Goal: Information Seeking & Learning: Check status

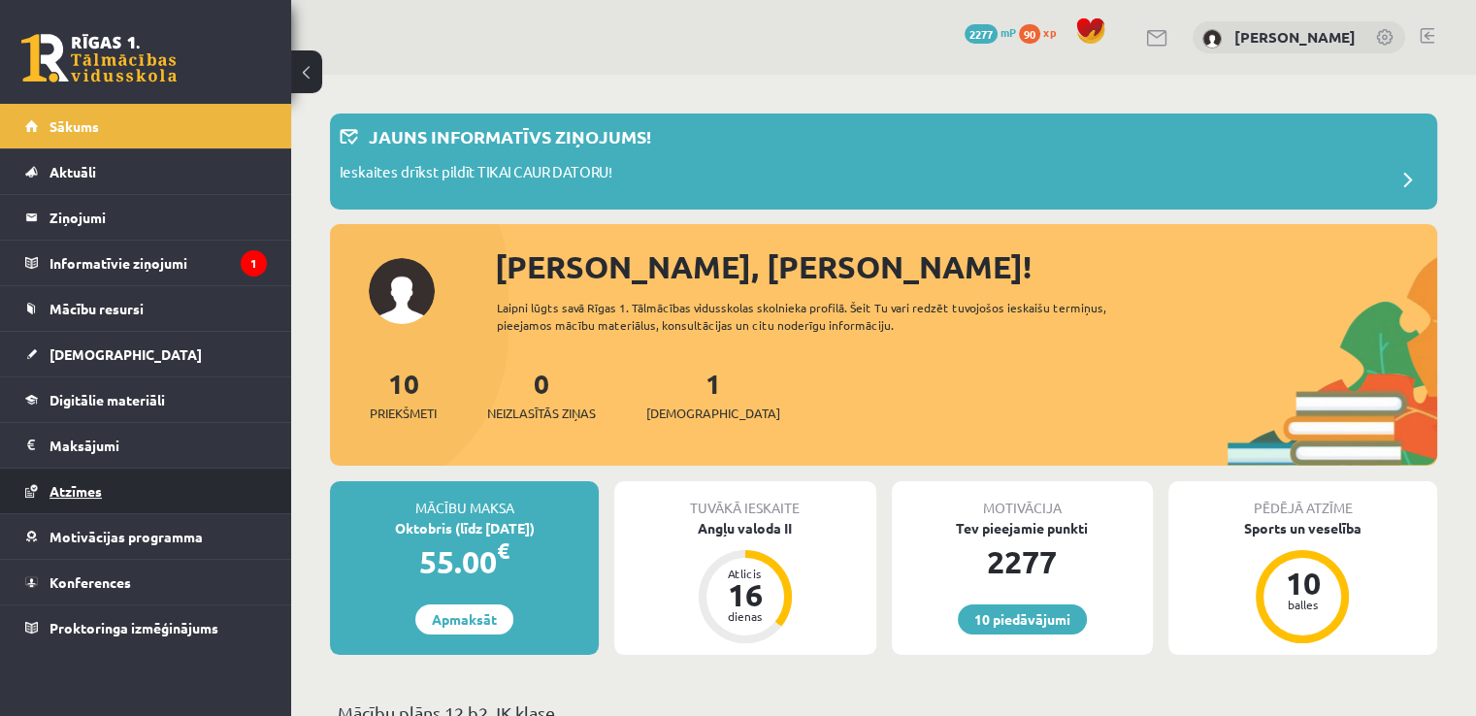
click at [163, 481] on link "Atzīmes" at bounding box center [146, 491] width 242 height 45
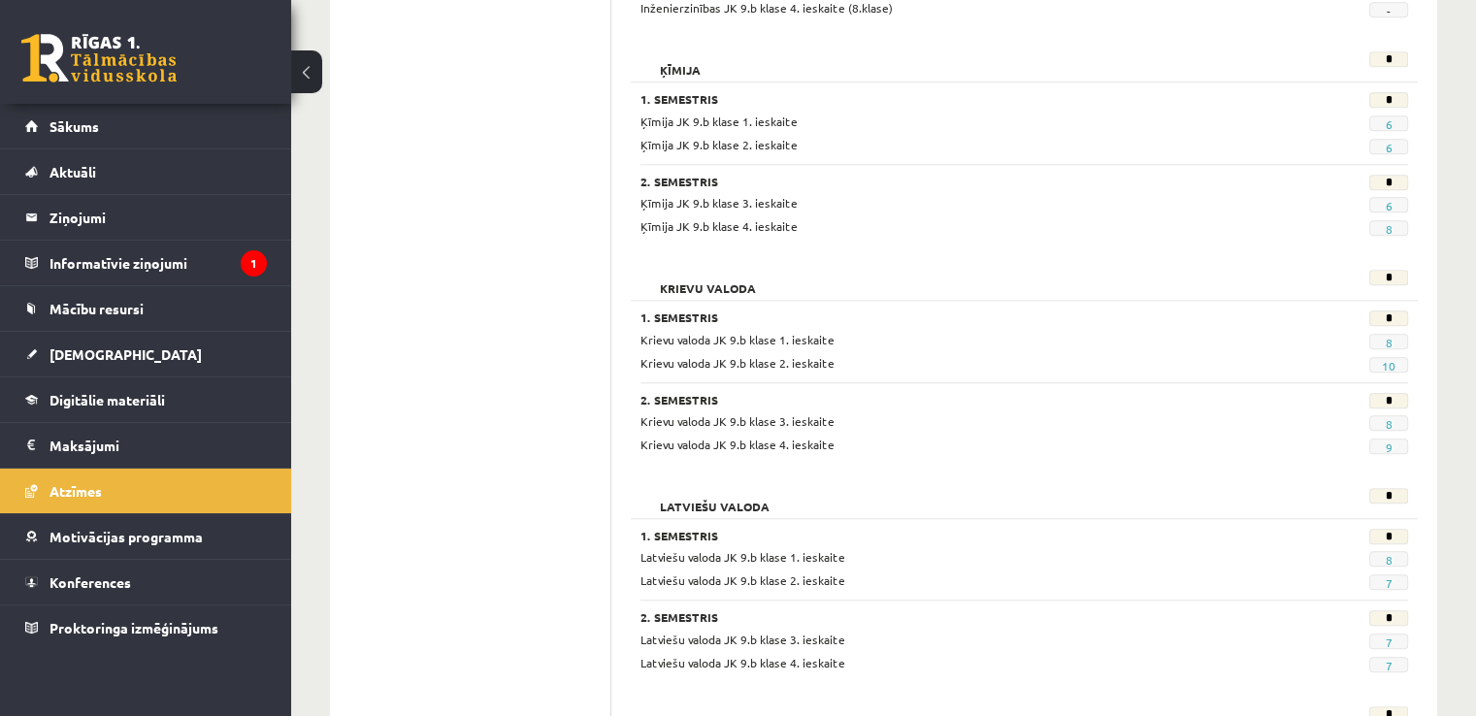
scroll to position [1941, 0]
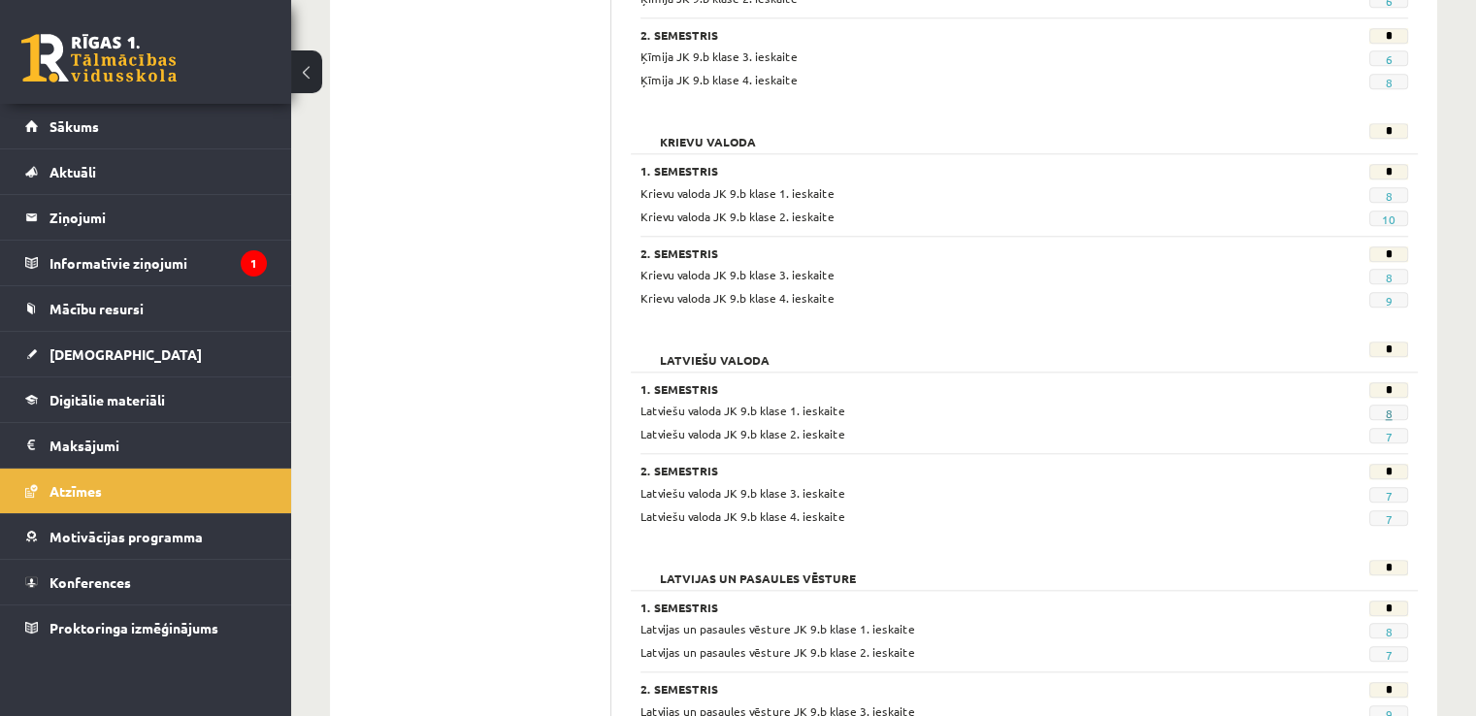
click at [1388, 408] on link "8" at bounding box center [1388, 414] width 7 height 16
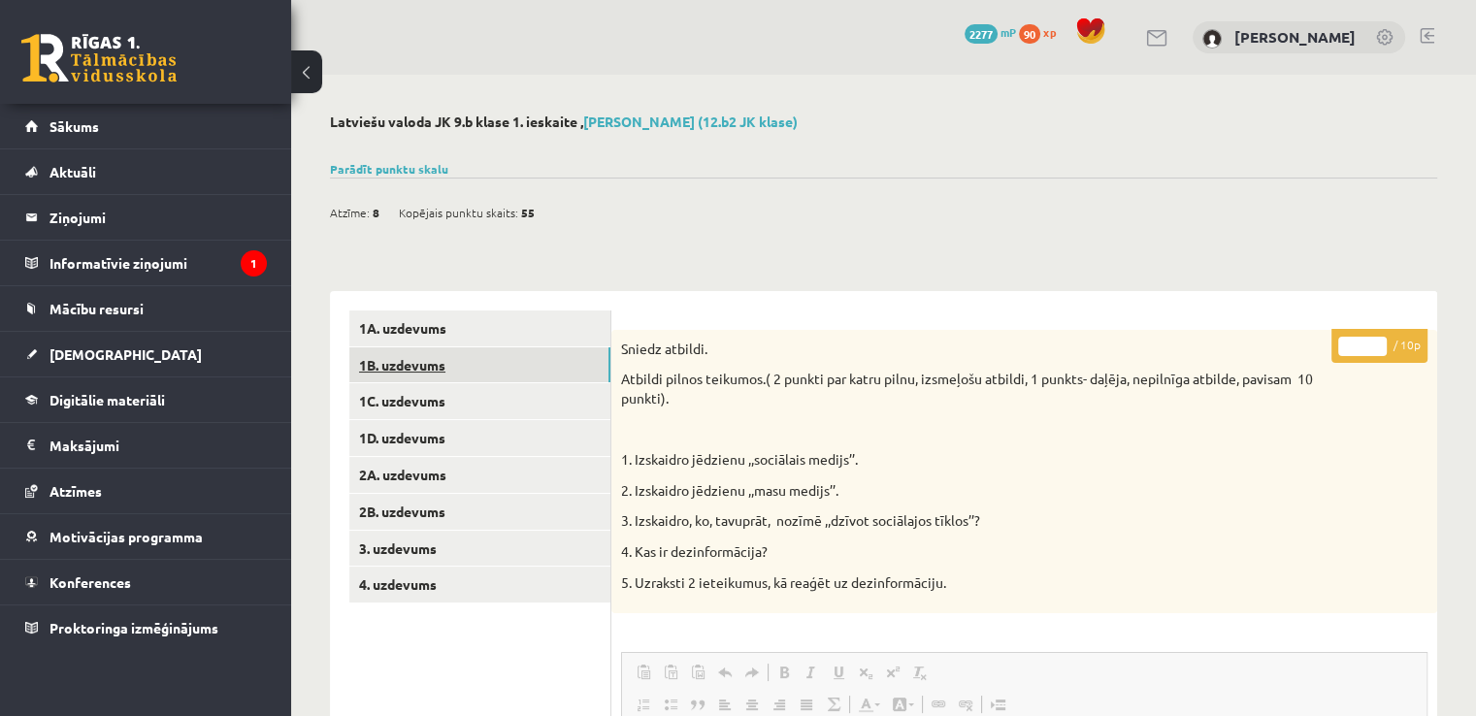
click at [540, 347] on link "1B. uzdevums" at bounding box center [479, 365] width 261 height 36
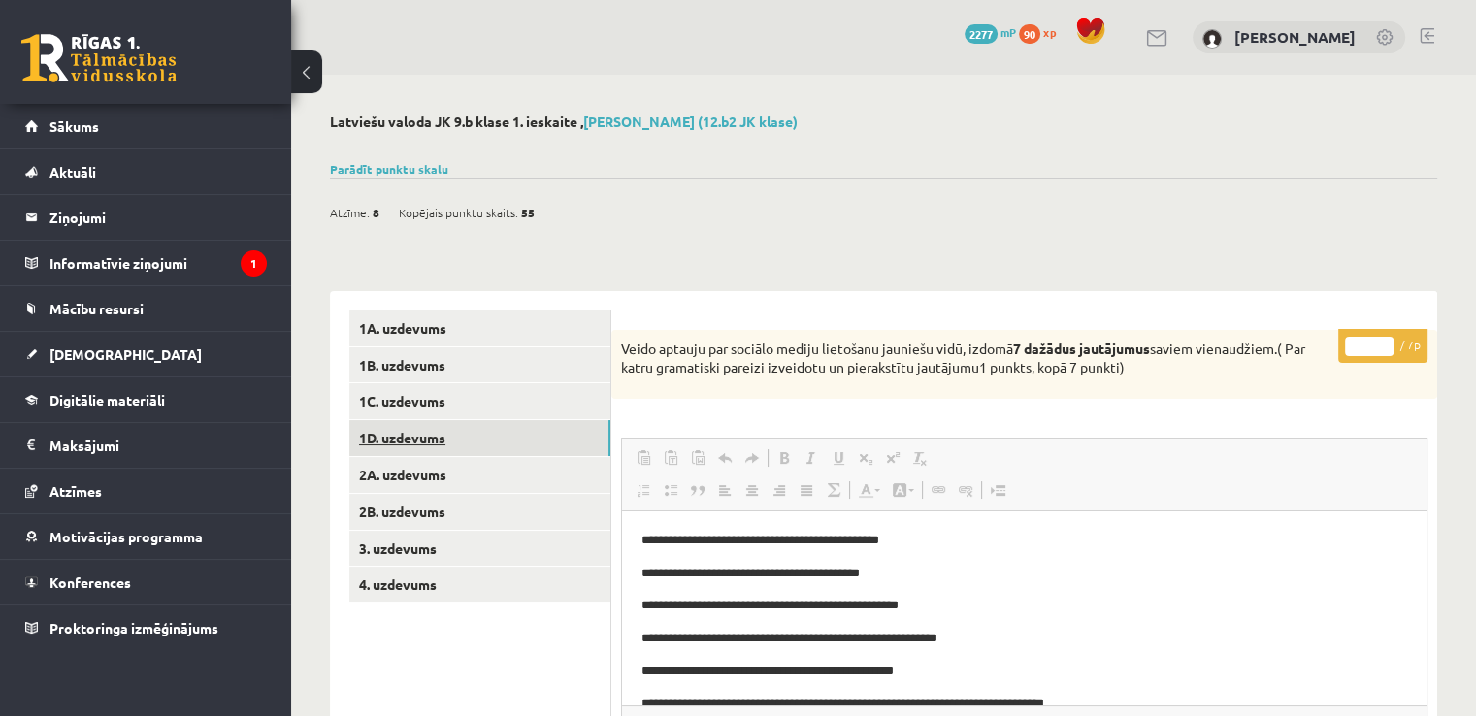
click at [545, 439] on link "1D. uzdevums" at bounding box center [479, 438] width 261 height 36
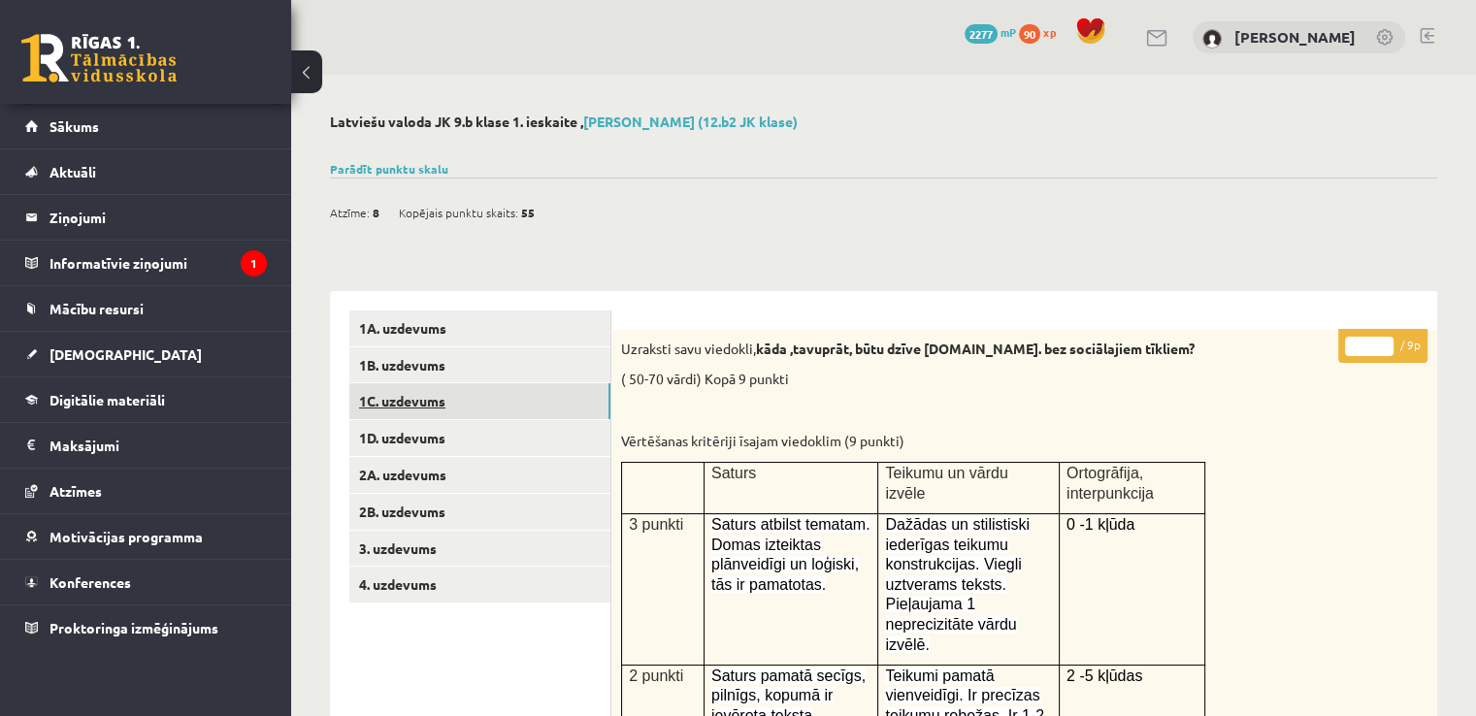
click at [534, 383] on link "1C. uzdevums" at bounding box center [479, 401] width 261 height 36
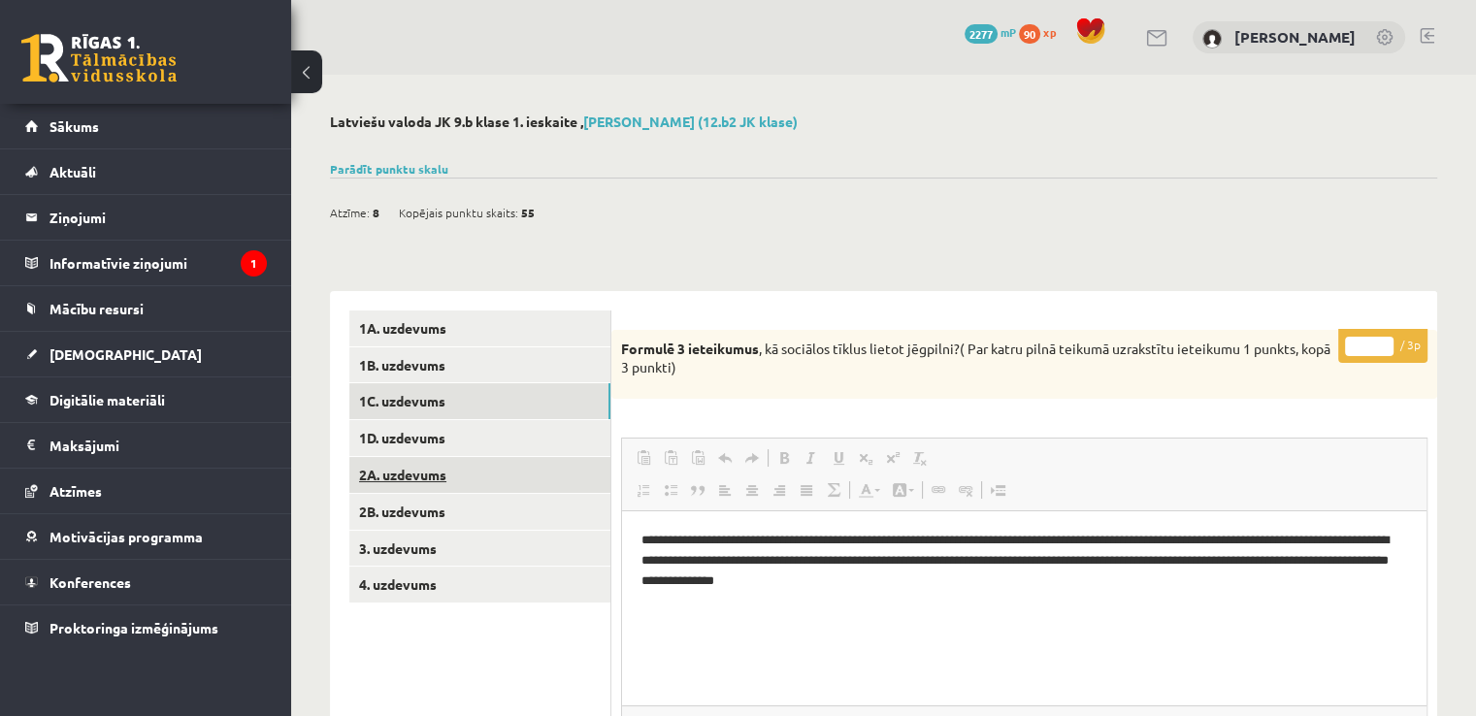
click at [516, 478] on link "2A. uzdevums" at bounding box center [479, 475] width 261 height 36
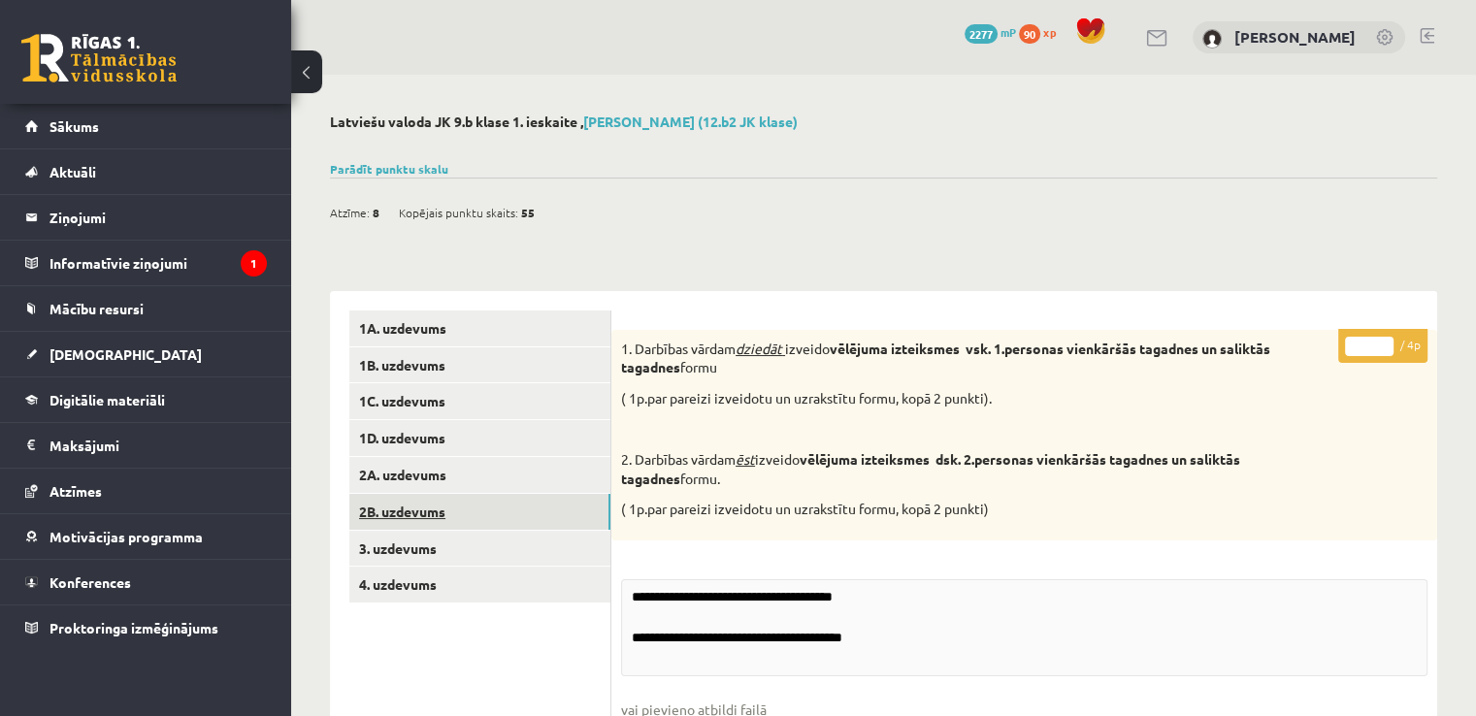
click at [516, 506] on link "2B. uzdevums" at bounding box center [479, 512] width 261 height 36
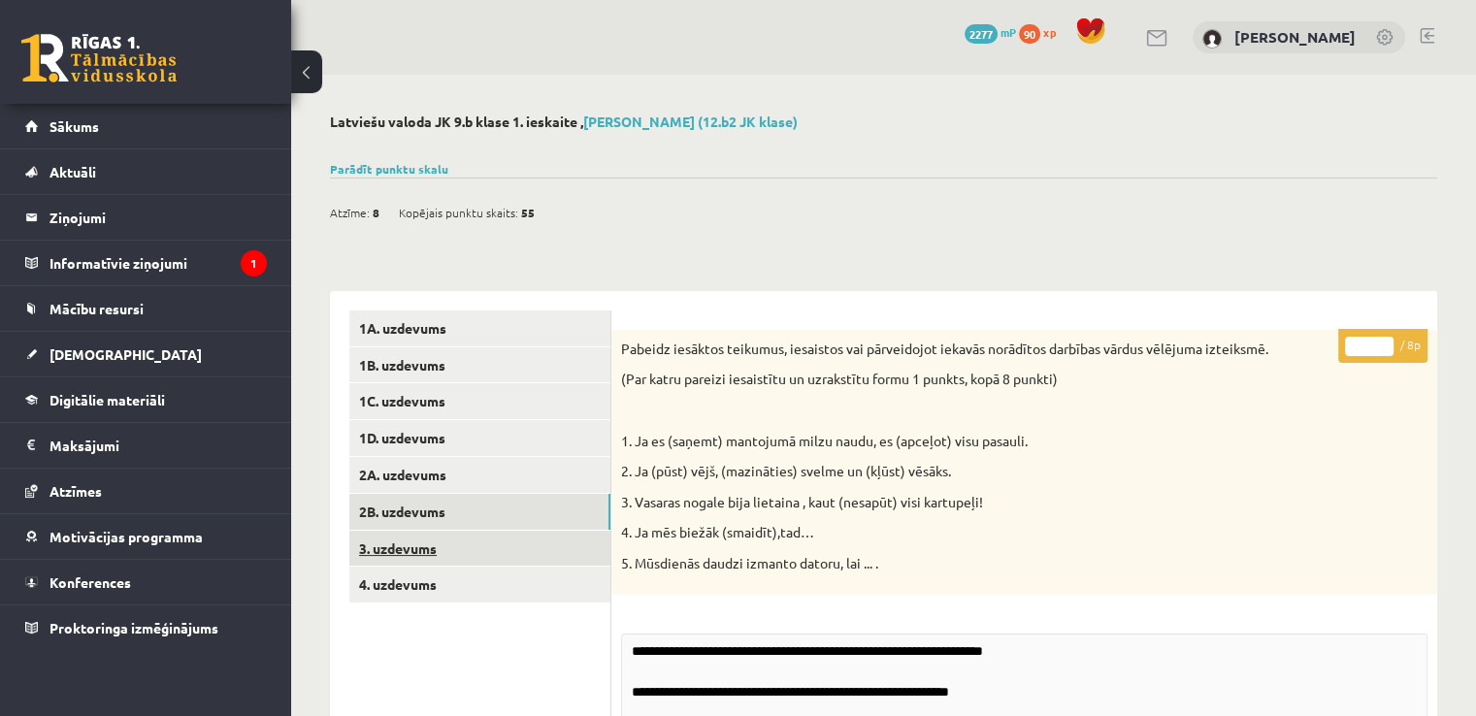
click at [490, 542] on link "3. uzdevums" at bounding box center [479, 549] width 261 height 36
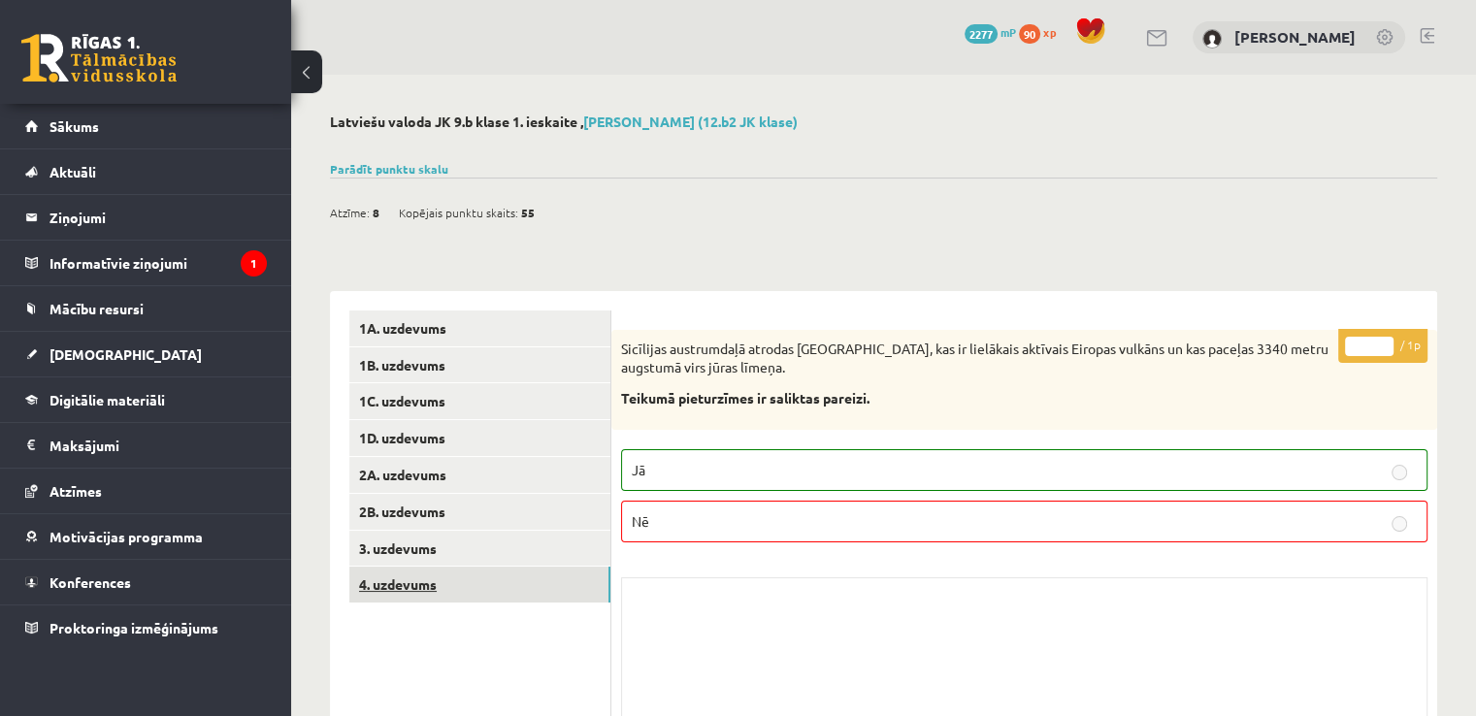
click at [485, 581] on link "4. uzdevums" at bounding box center [479, 585] width 261 height 36
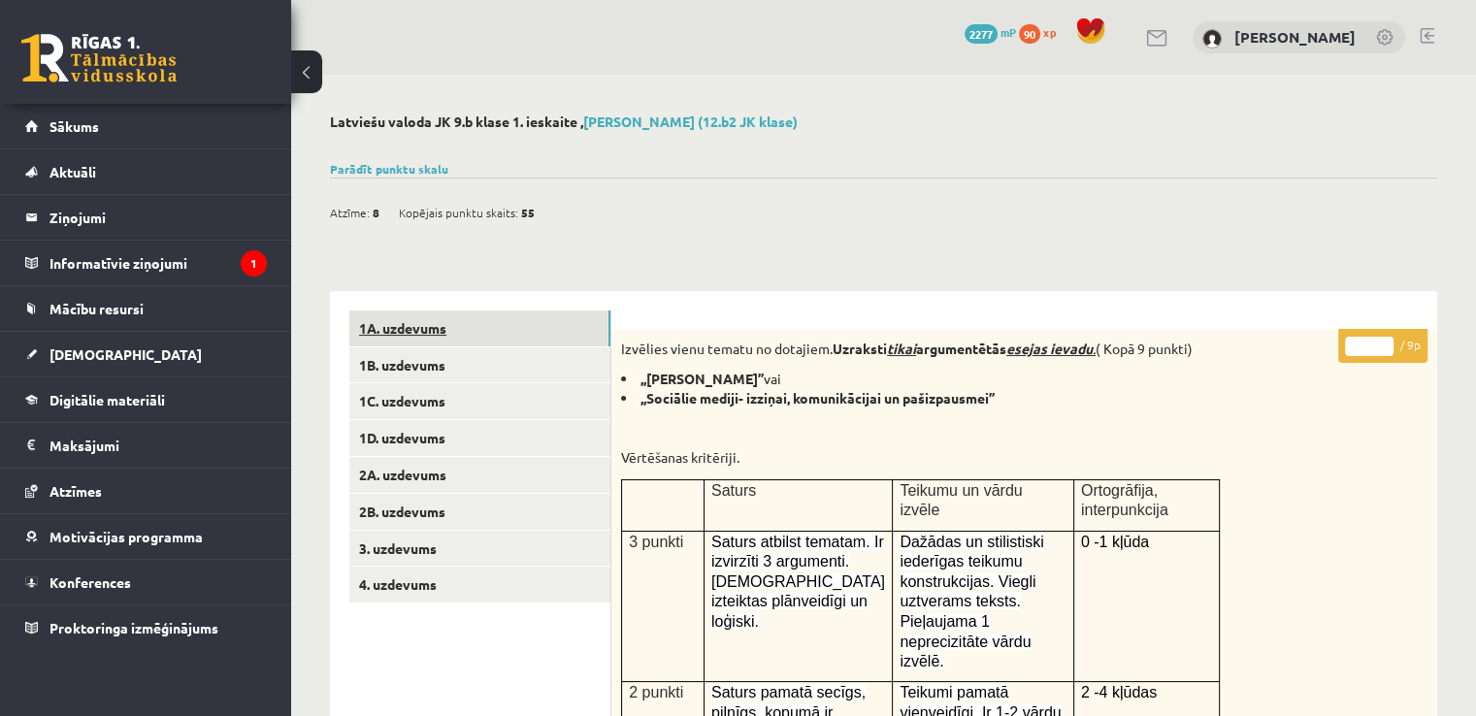
click at [505, 332] on link "1A. uzdevums" at bounding box center [479, 328] width 261 height 36
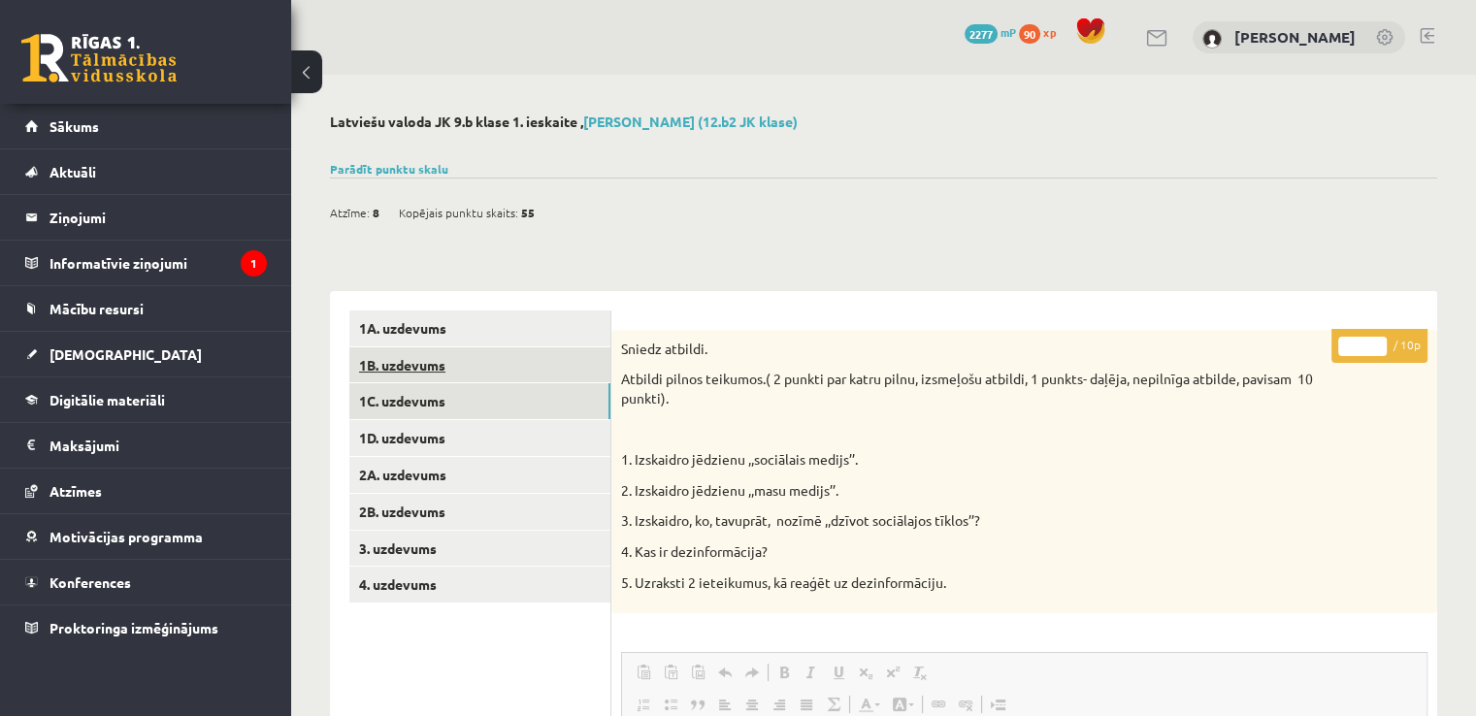
click at [423, 377] on link "1B. uzdevums" at bounding box center [479, 365] width 261 height 36
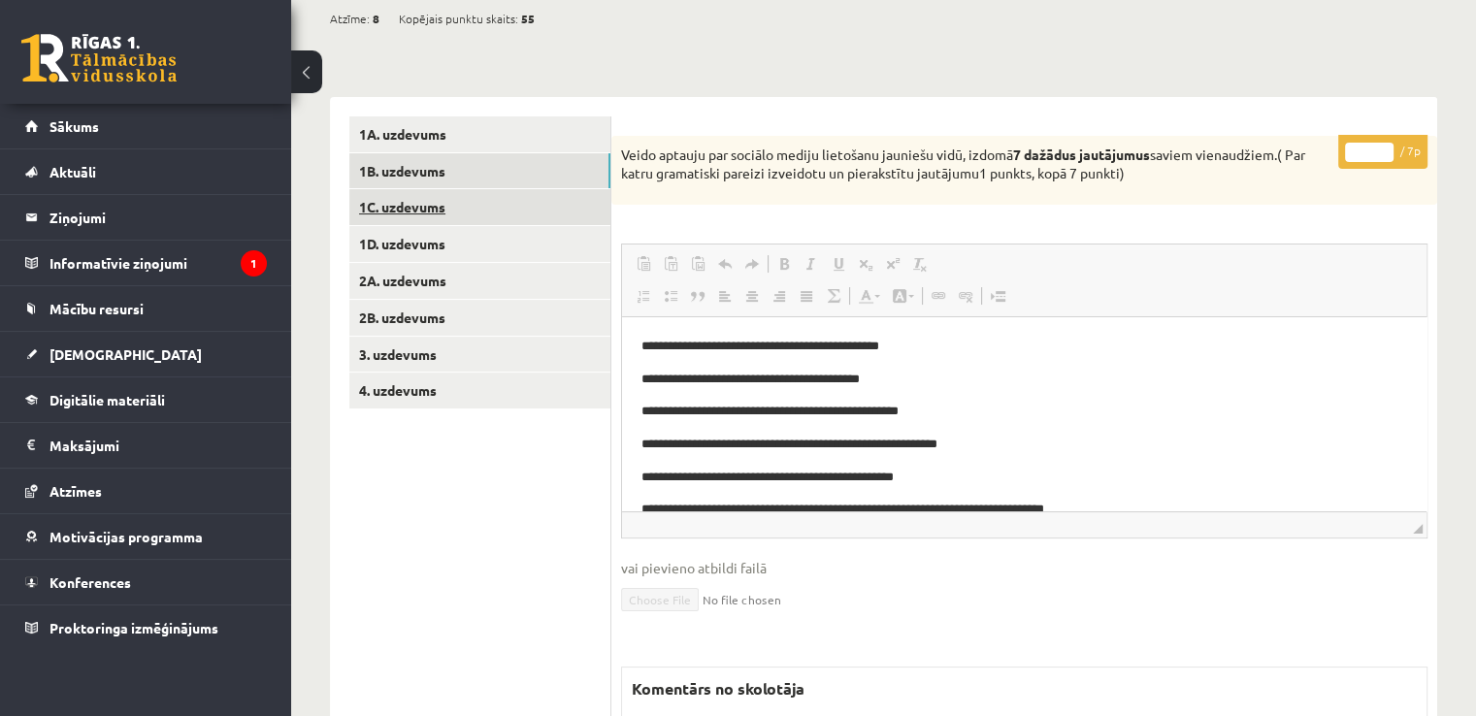
click at [415, 203] on link "1C. uzdevums" at bounding box center [479, 207] width 261 height 36
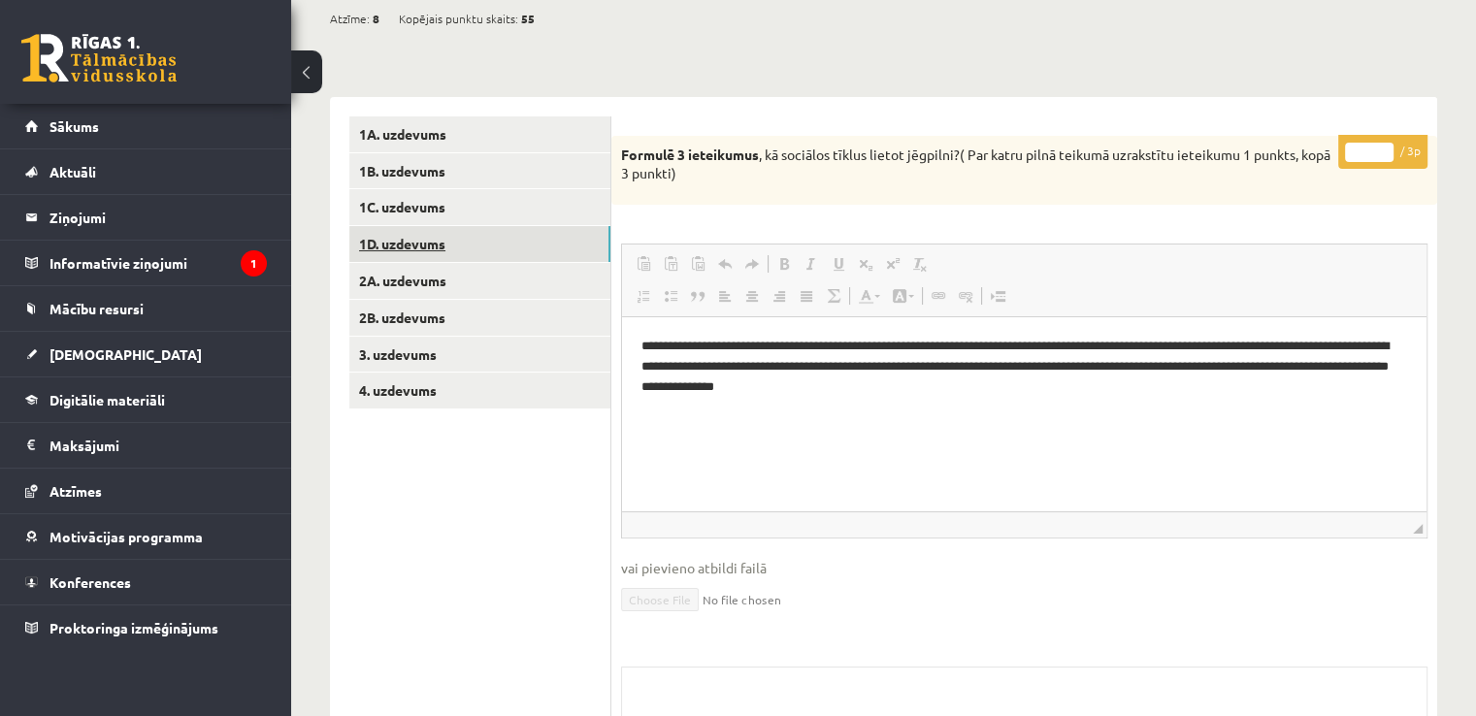
click at [449, 255] on link "1D. uzdevums" at bounding box center [479, 244] width 261 height 36
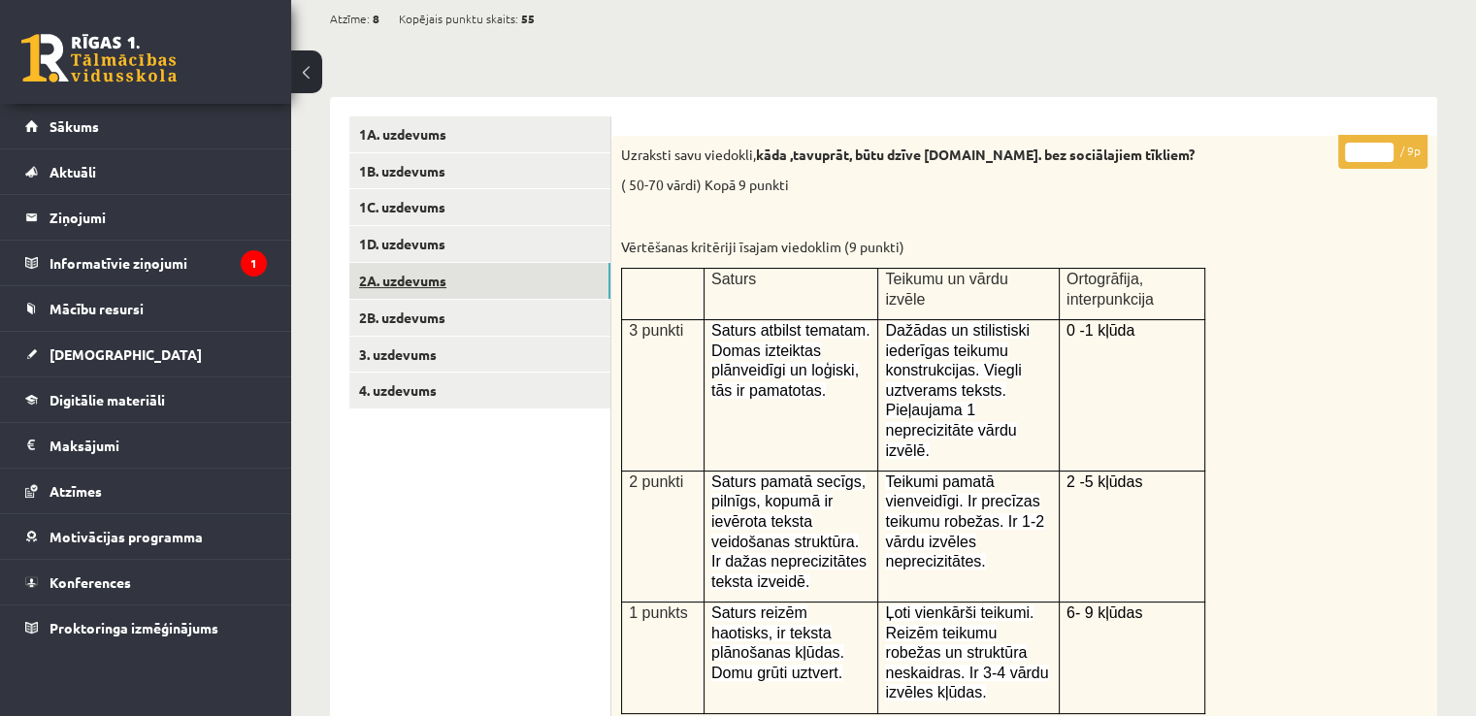
click at [454, 284] on link "2A. uzdevums" at bounding box center [479, 281] width 261 height 36
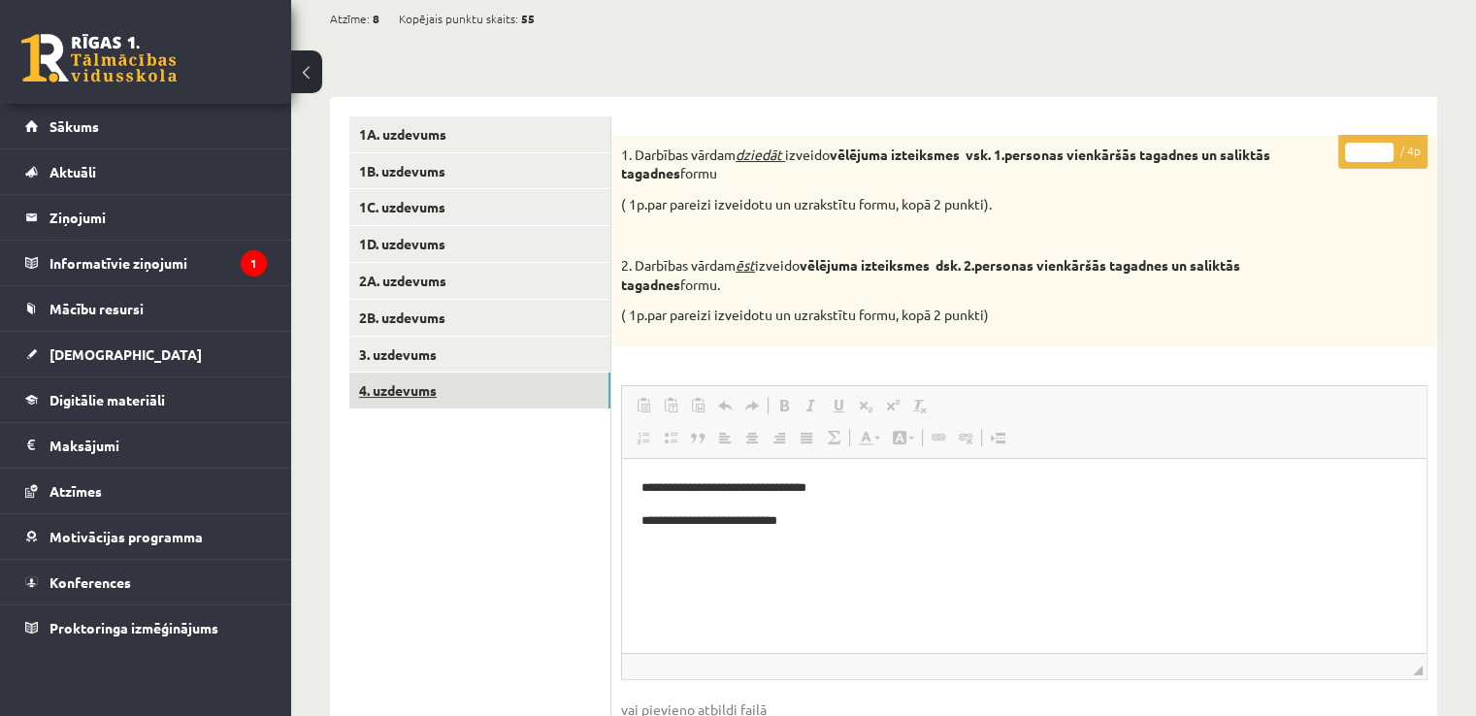
click at [447, 386] on link "4. uzdevums" at bounding box center [479, 391] width 261 height 36
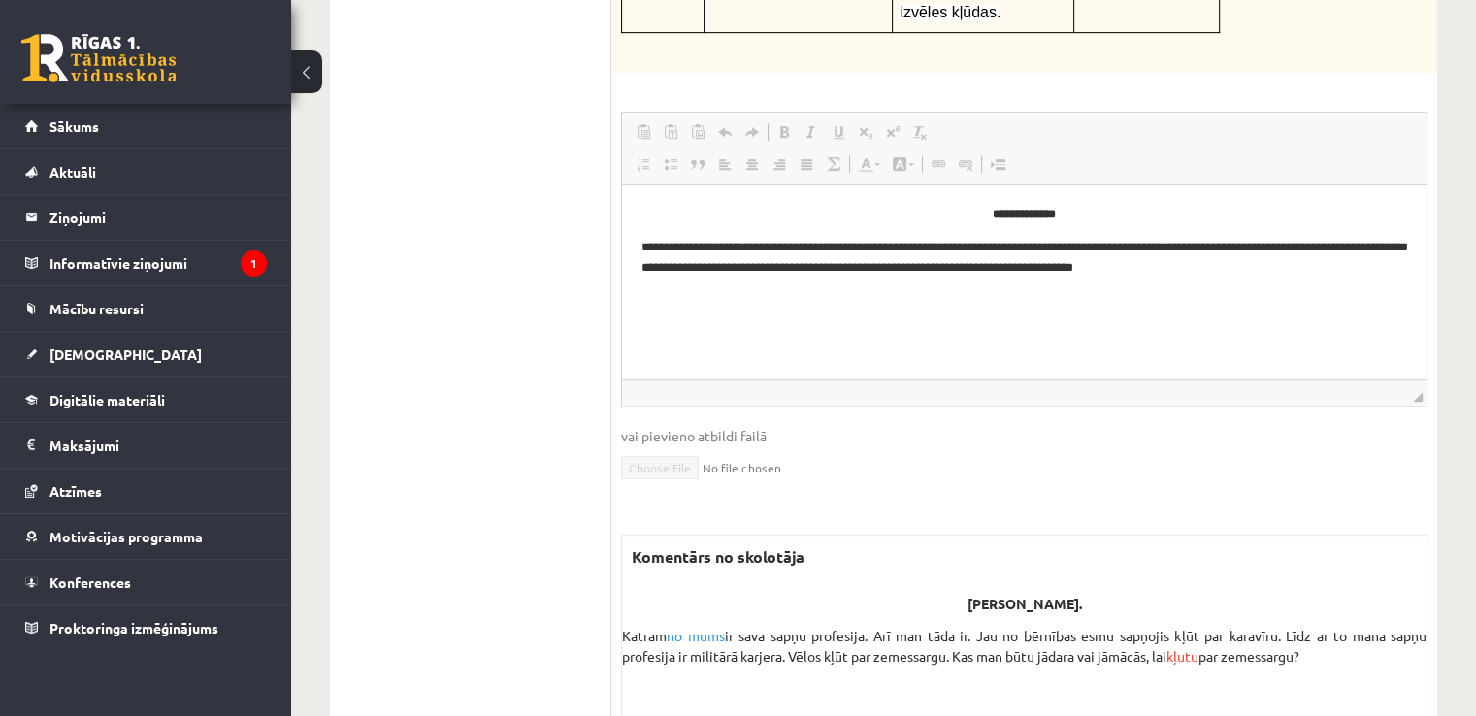
scroll to position [929, 0]
